Goal: Task Accomplishment & Management: Use online tool/utility

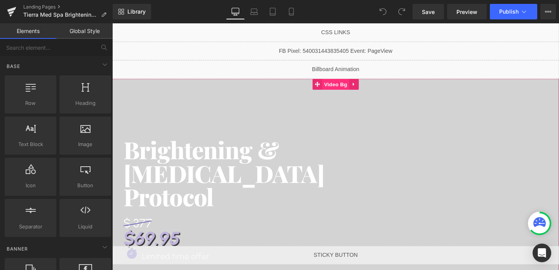
click at [354, 85] on span "Video Bg" at bounding box center [347, 88] width 28 height 12
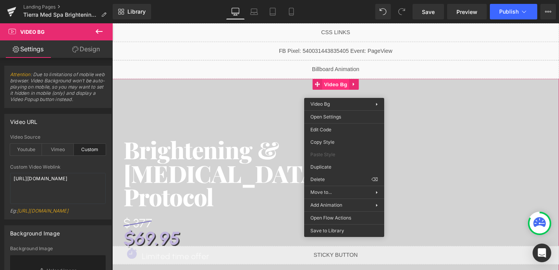
click at [354, 92] on span "Video Bg" at bounding box center [347, 88] width 28 height 12
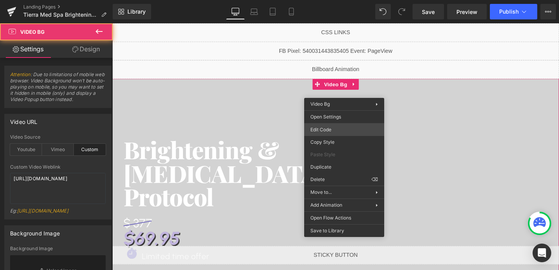
click at [320, 0] on div "Video Bg You are previewing how the will restyle your page. You can not edit El…" at bounding box center [279, 0] width 559 height 0
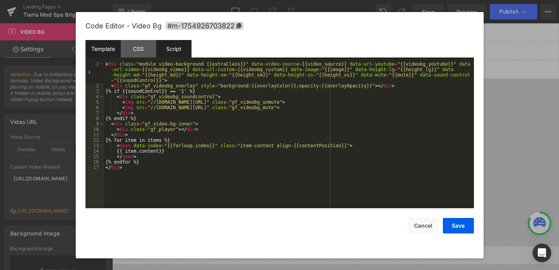
click at [171, 52] on div "Script" at bounding box center [173, 48] width 35 height 17
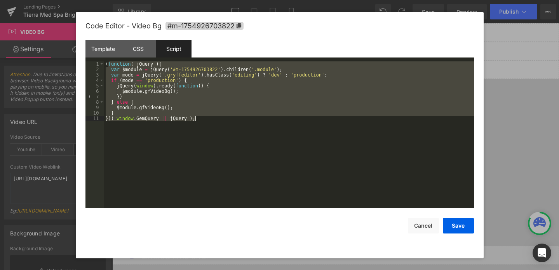
drag, startPoint x: 107, startPoint y: 63, endPoint x: 144, endPoint y: 162, distance: 105.6
click at [144, 162] on div "( function ( jQuery ) { var $module = jQuery ( '#m-1754926703822' ) . children …" at bounding box center [289, 140] width 370 height 158
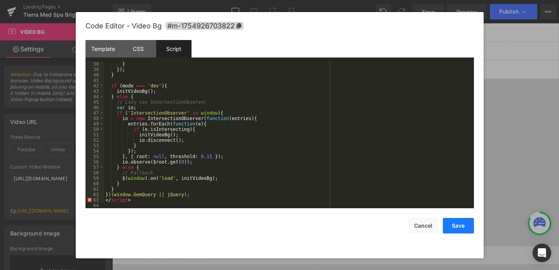
click at [448, 224] on button "Save" at bounding box center [458, 226] width 31 height 16
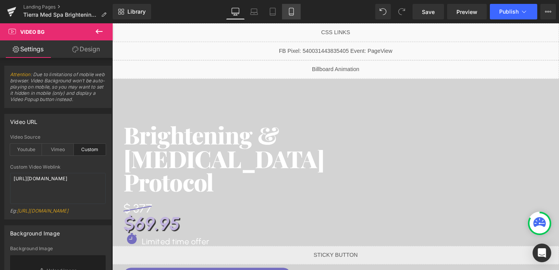
click at [287, 12] on link "Mobile" at bounding box center [291, 12] width 19 height 16
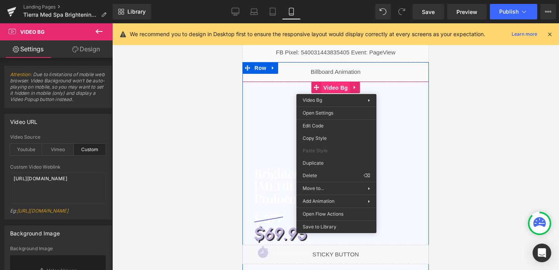
click at [336, 88] on span "Video Bg" at bounding box center [336, 88] width 28 height 12
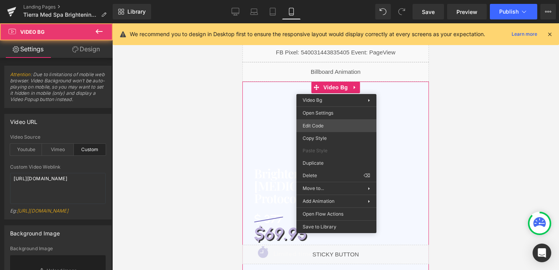
click at [327, 0] on div "Video Bg You are previewing how the will restyle your page. You can not edit El…" at bounding box center [279, 0] width 559 height 0
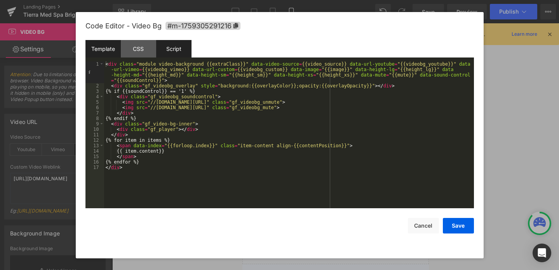
click at [170, 48] on div "Script" at bounding box center [173, 48] width 35 height 17
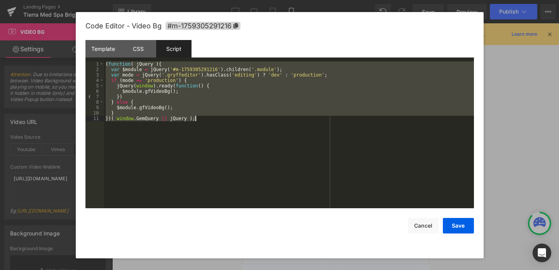
drag, startPoint x: 107, startPoint y: 63, endPoint x: 138, endPoint y: 167, distance: 108.4
click at [138, 167] on div "( function ( jQuery ) { var $module = jQuery ( '#m-1759305291216' ) . children …" at bounding box center [289, 140] width 370 height 158
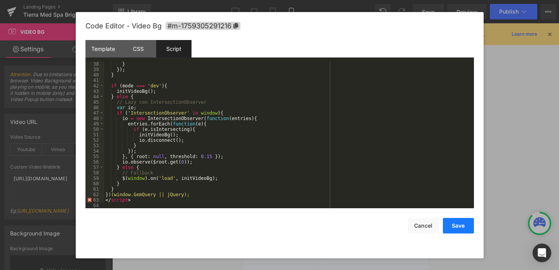
click at [454, 225] on button "Save" at bounding box center [458, 226] width 31 height 16
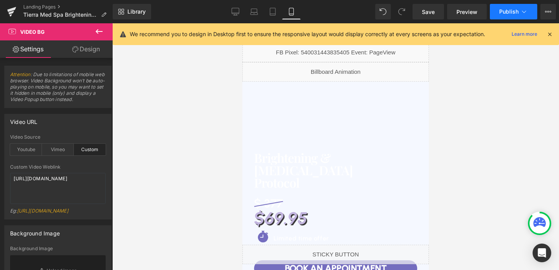
click at [502, 11] on span "Publish" at bounding box center [508, 12] width 19 height 6
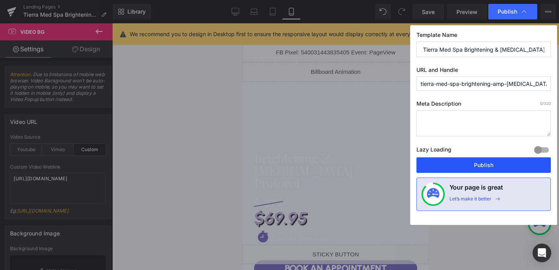
click at [470, 167] on button "Publish" at bounding box center [483, 165] width 134 height 16
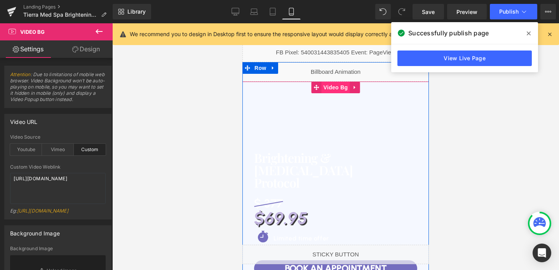
click at [334, 88] on span "Video Bg" at bounding box center [336, 88] width 28 height 12
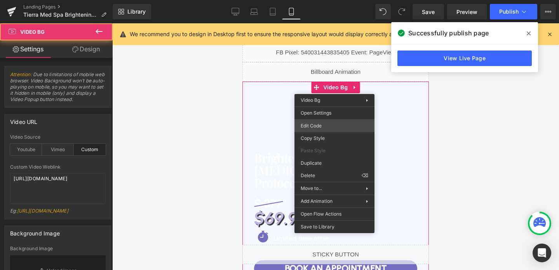
click at [318, 0] on div "Video Bg You are previewing how the will restyle your page. You can not edit El…" at bounding box center [279, 0] width 559 height 0
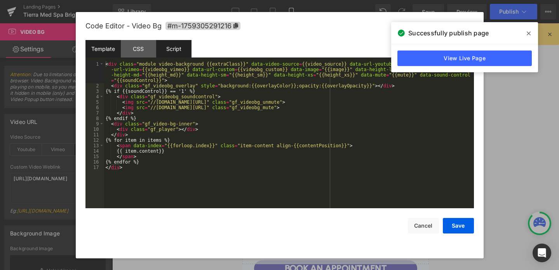
click at [172, 47] on div "Script" at bounding box center [173, 48] width 35 height 17
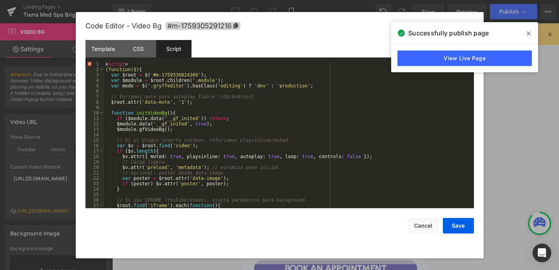
click at [107, 62] on div "< script > (function($) { var $root = $ ( '#m-1759336824309' ) ; var $module = …" at bounding box center [287, 140] width 367 height 158
click at [118, 62] on div "< script > (function($) { var $root = $ ( '#m-1759336824309' ) ; var $module = …" at bounding box center [287, 140] width 367 height 158
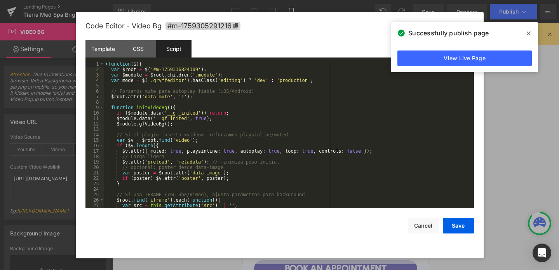
scroll to position [190, 0]
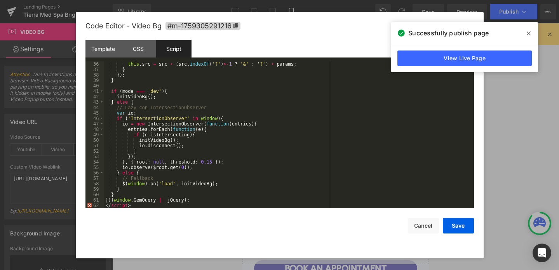
click at [121, 207] on div "this . src = src + ( src . indexOf ( '?' ) >- 1 ? '&' : '?' ) + params ; } }) ;…" at bounding box center [287, 140] width 367 height 158
click at [463, 225] on button "Save" at bounding box center [458, 226] width 31 height 16
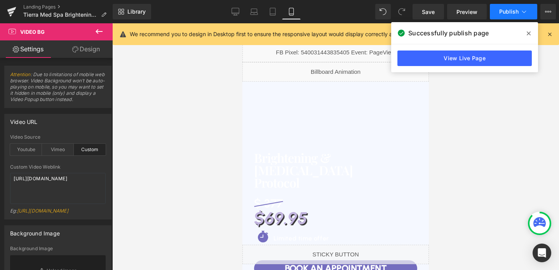
click at [510, 12] on span "Publish" at bounding box center [508, 12] width 19 height 6
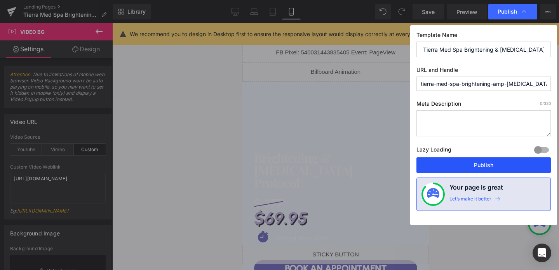
click at [472, 170] on button "Publish" at bounding box center [483, 165] width 134 height 16
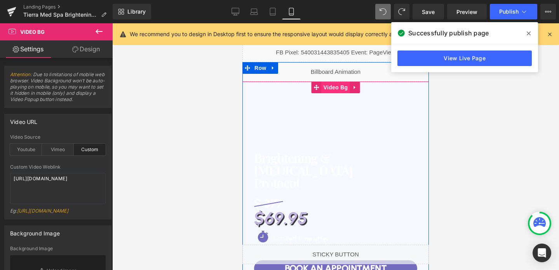
click at [340, 85] on span "Video Bg" at bounding box center [336, 88] width 28 height 12
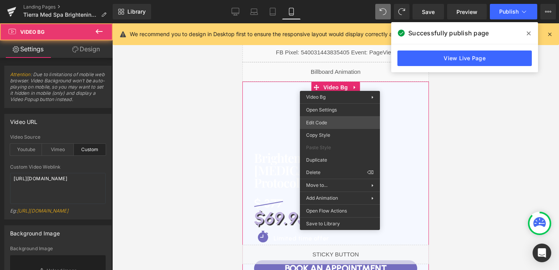
click at [323, 0] on div "Video Bg You are previewing how the will restyle your page. You can not edit El…" at bounding box center [279, 0] width 559 height 0
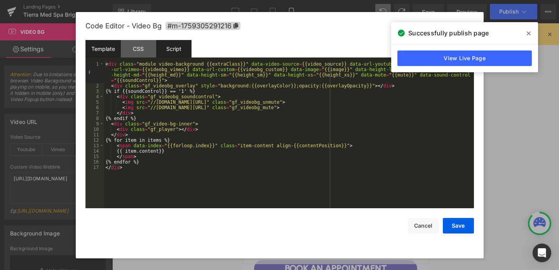
click at [177, 44] on div "Script" at bounding box center [173, 48] width 35 height 17
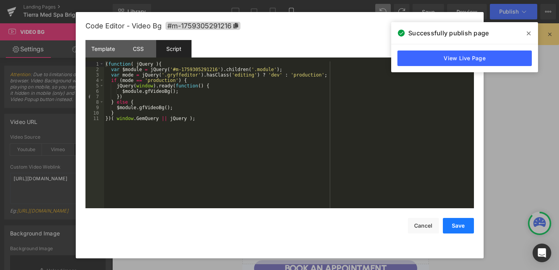
click at [458, 224] on button "Save" at bounding box center [458, 226] width 31 height 16
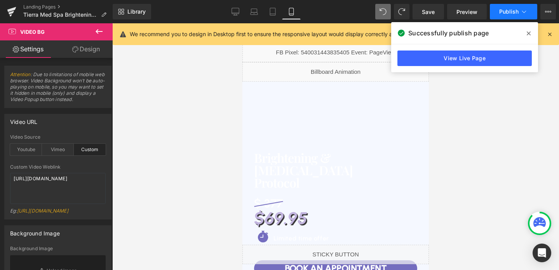
click at [500, 19] on button "Publish" at bounding box center [513, 12] width 47 height 16
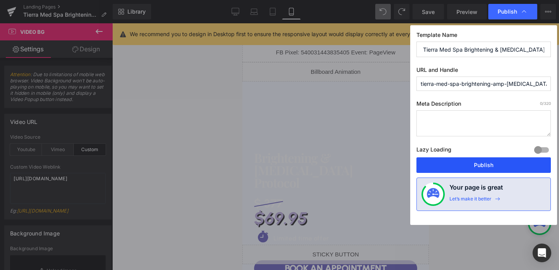
click at [478, 165] on button "Publish" at bounding box center [483, 165] width 134 height 16
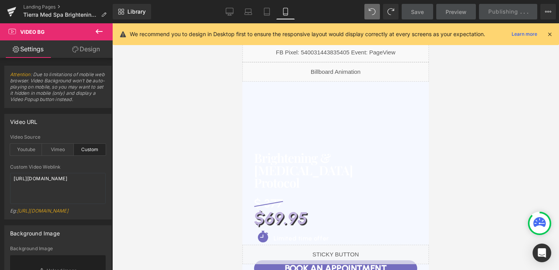
scroll to position [5, 0]
